Goal: Task Accomplishment & Management: Manage account settings

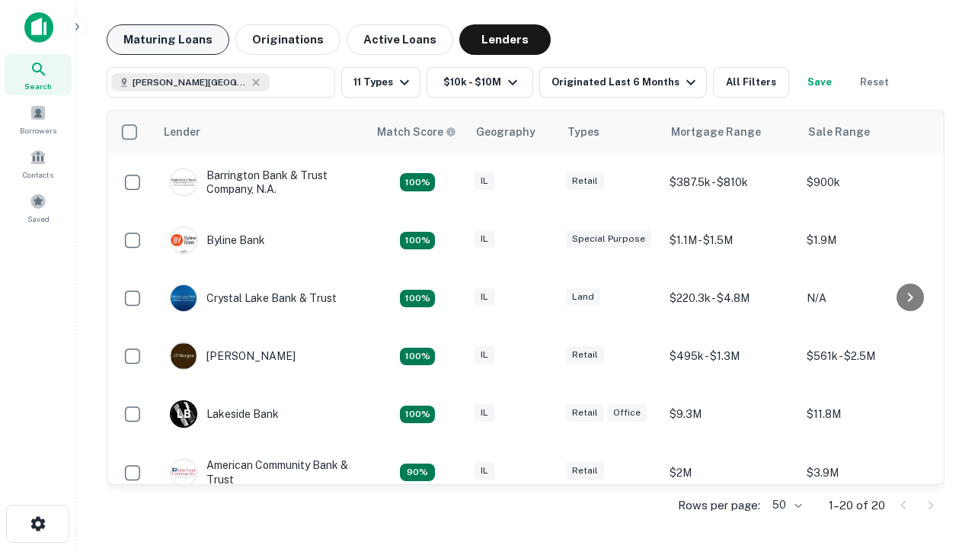
click at [168, 40] on button "Maturing Loans" at bounding box center [168, 39] width 123 height 30
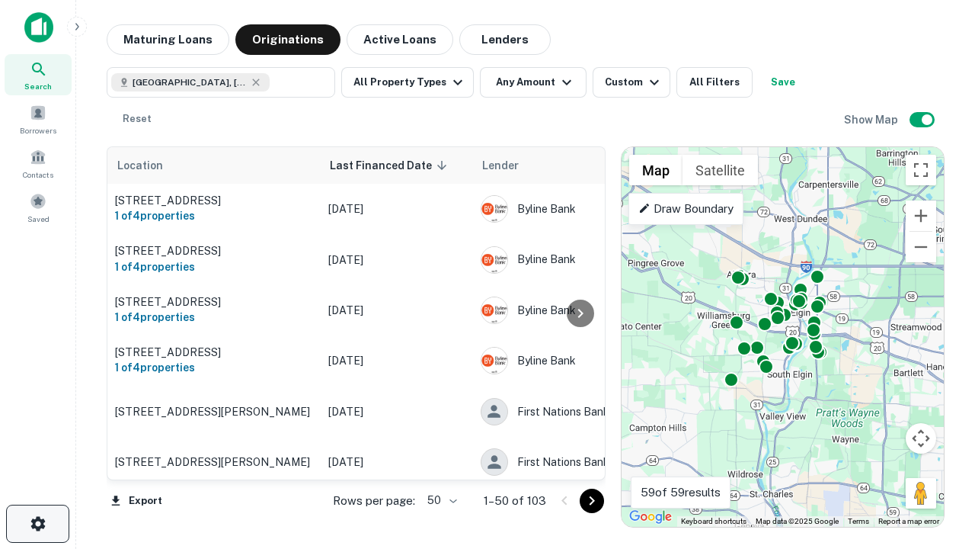
click at [37, 523] on icon "button" at bounding box center [38, 523] width 18 height 18
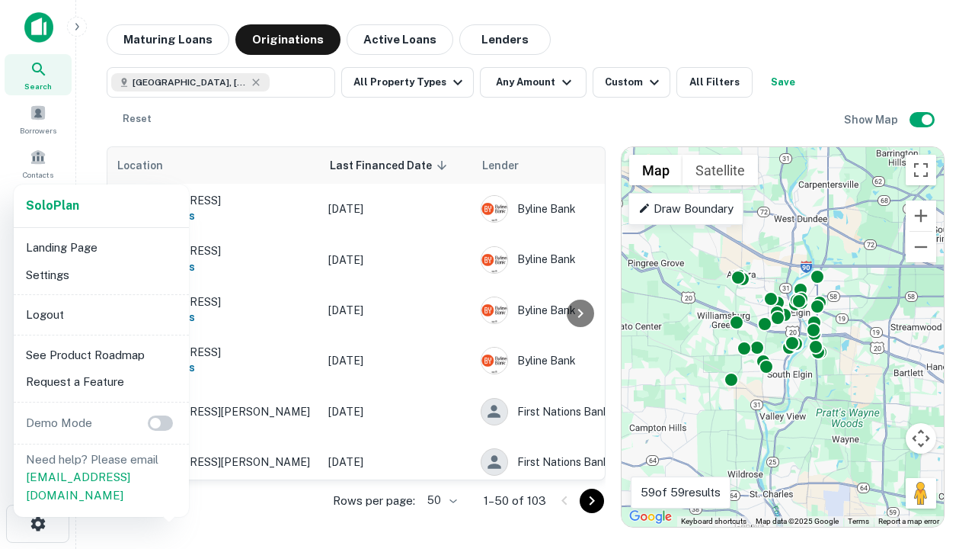
click at [101, 314] on li "Logout" at bounding box center [101, 314] width 163 height 27
